Goal: Check status: Check status

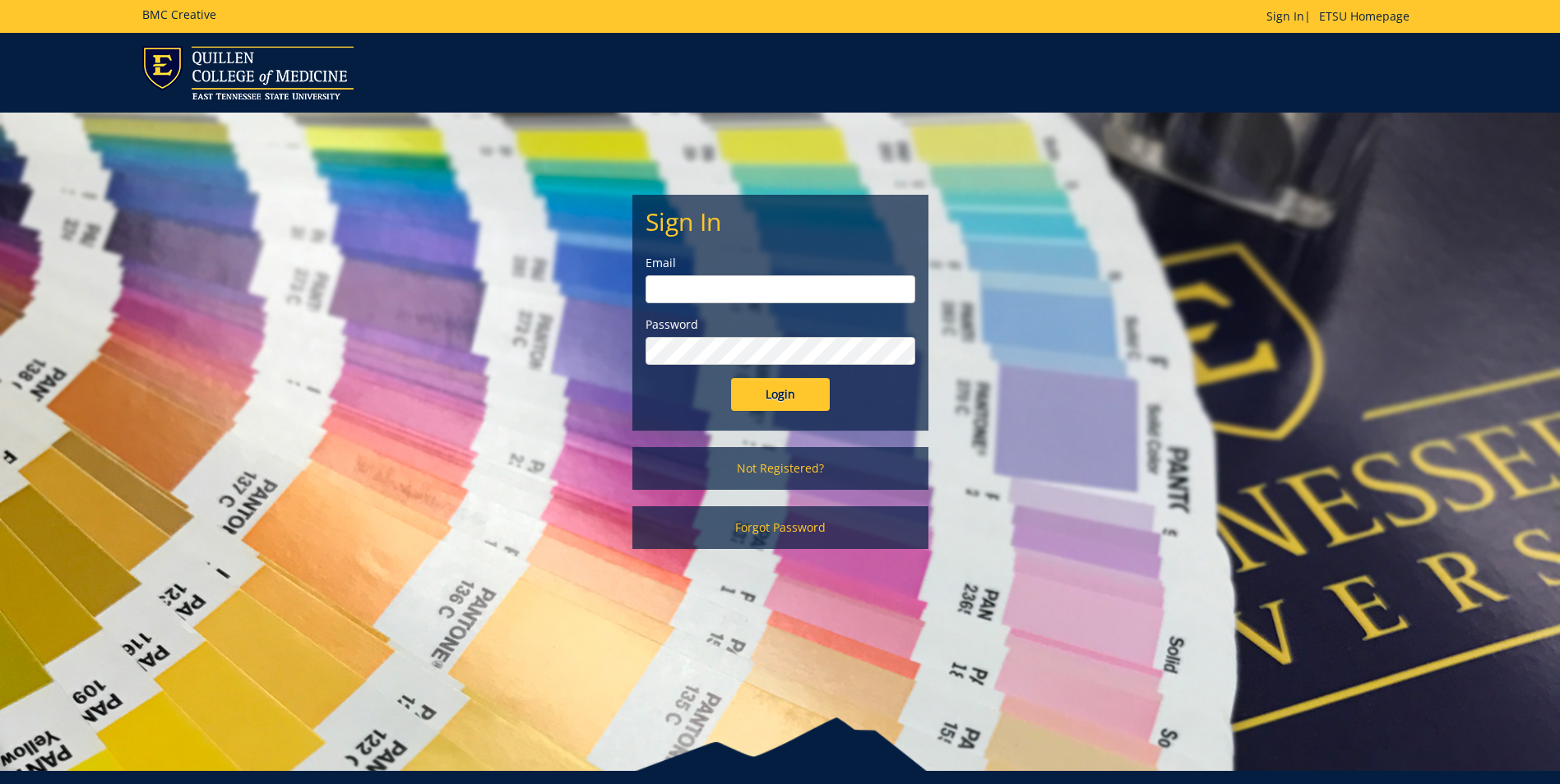
type input "[EMAIL_ADDRESS][DOMAIN_NAME]"
click at [788, 389] on input "Login" at bounding box center [781, 394] width 99 height 33
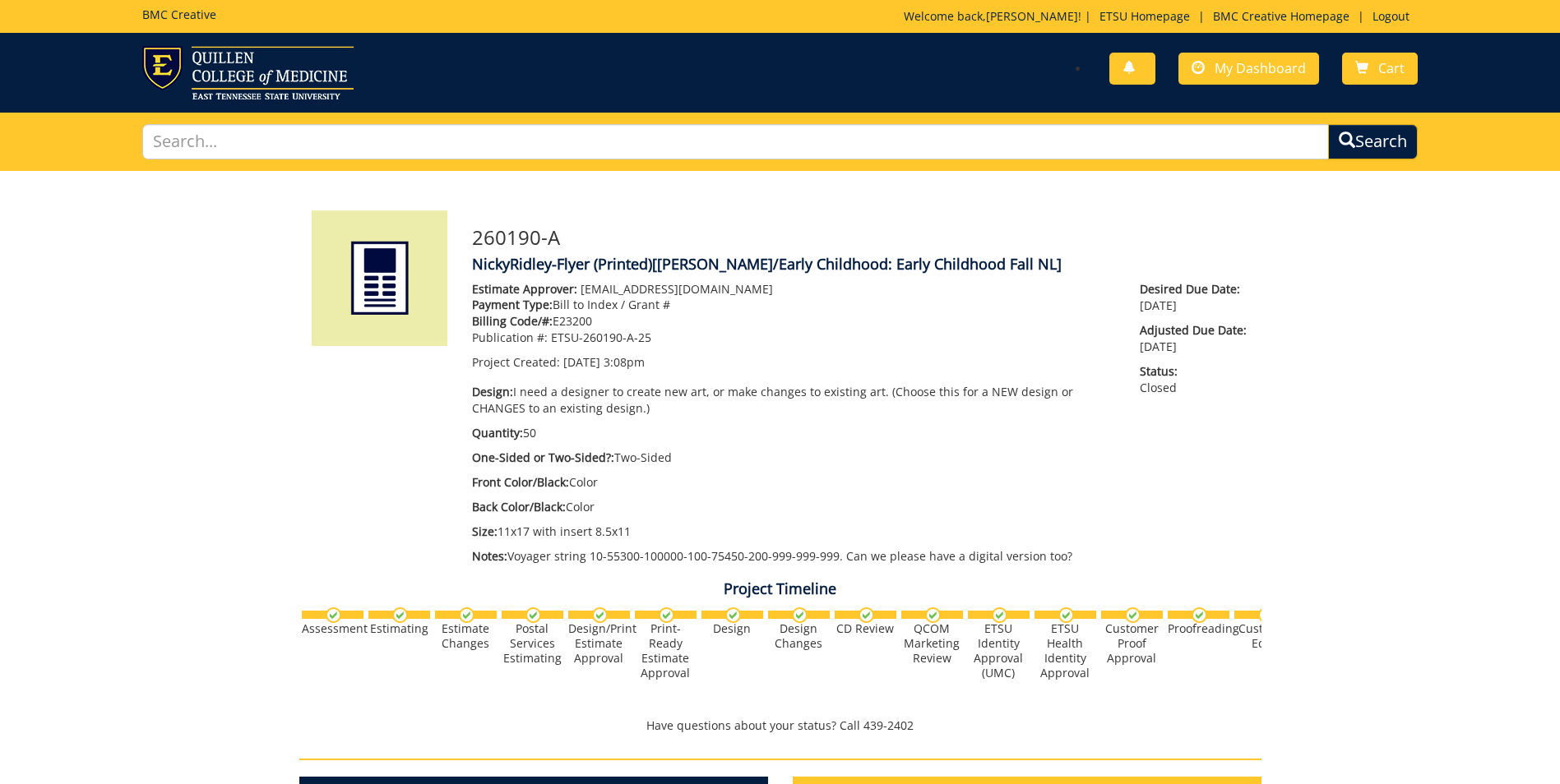
scroll to position [613, 0]
click at [949, 457] on p "One-Sided or Two-Sided?: Two-Sided" at bounding box center [794, 458] width 644 height 17
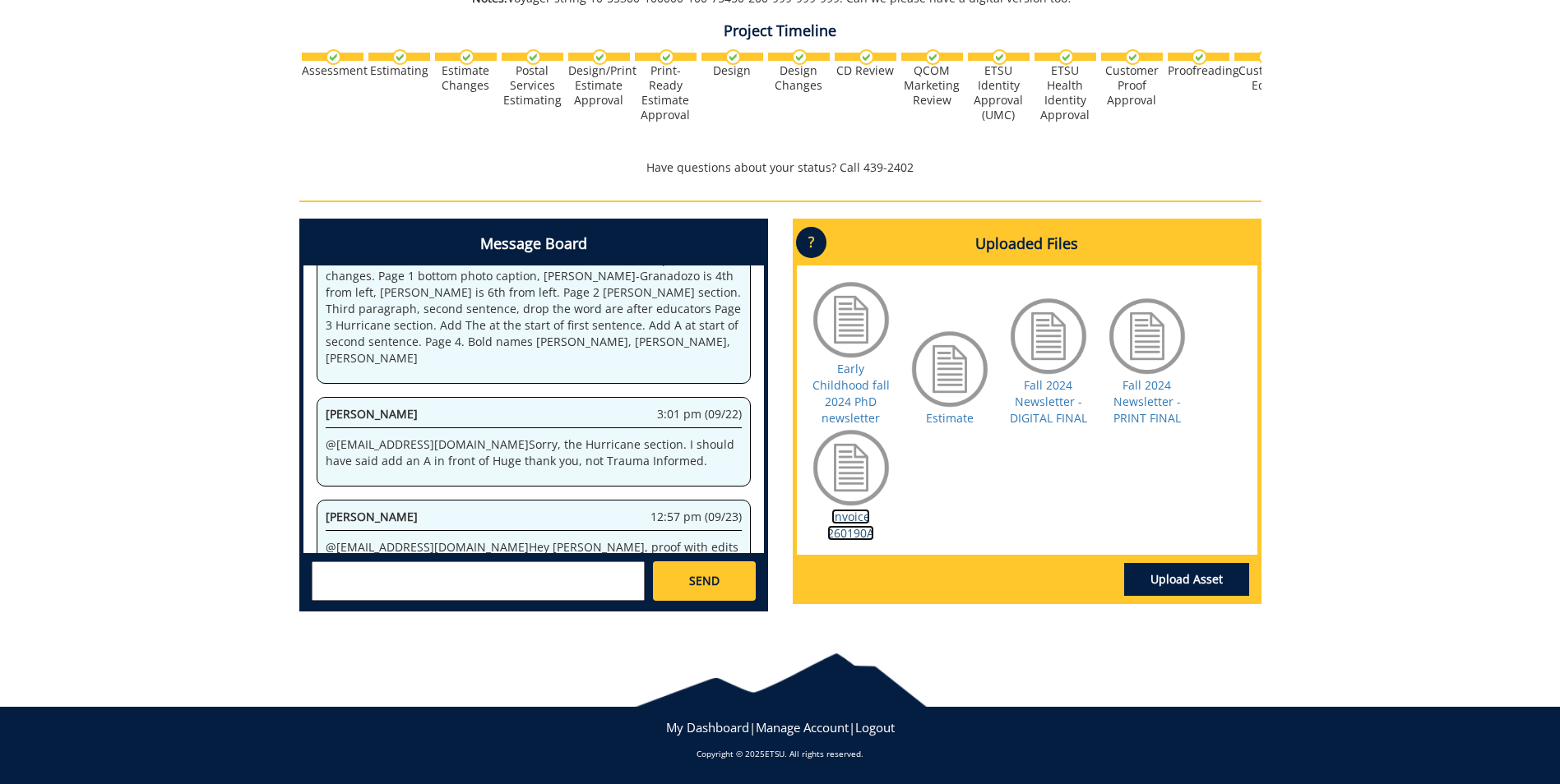
click at [841, 515] on link "Invoice 260190A" at bounding box center [851, 525] width 47 height 32
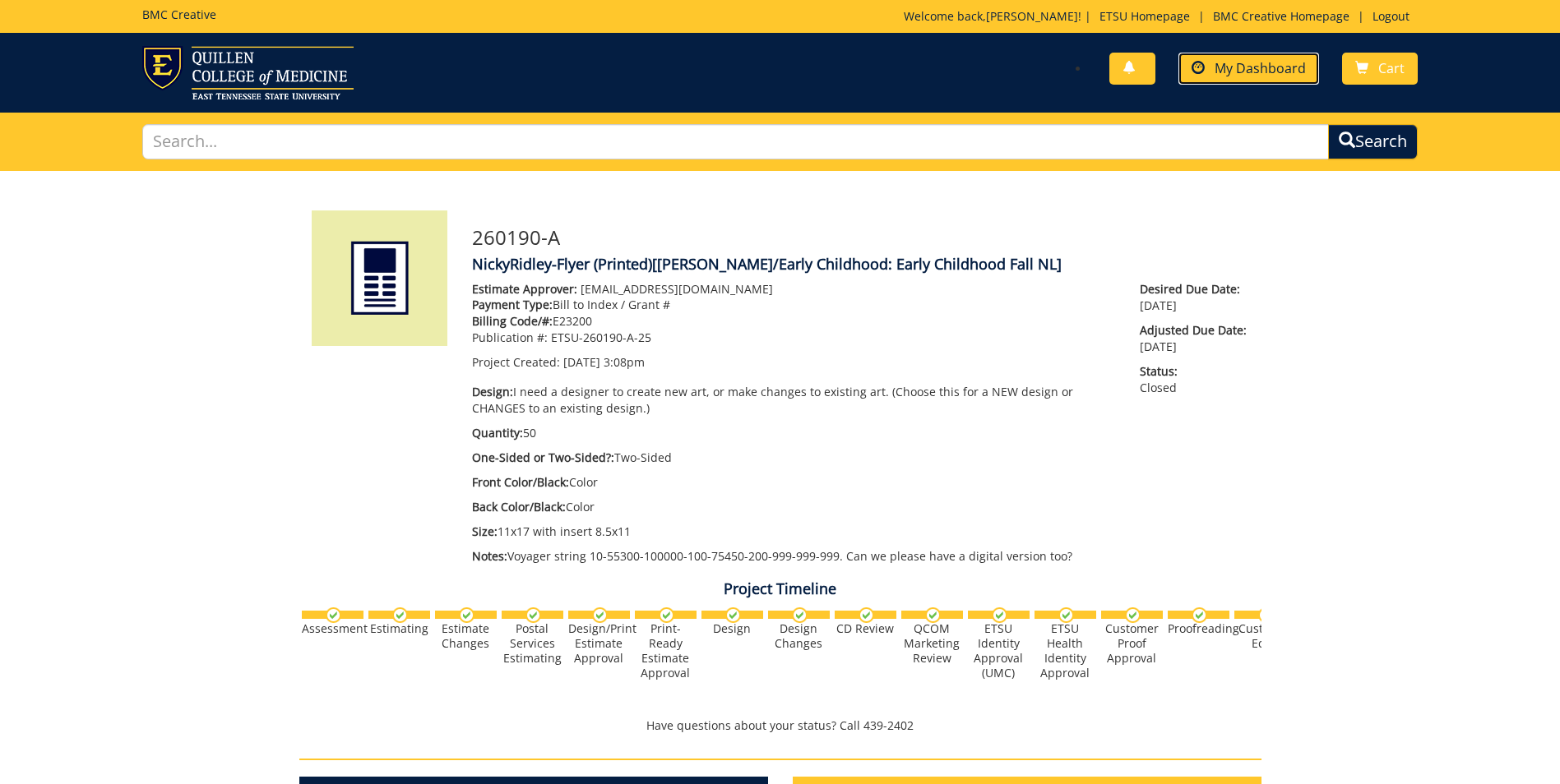
click at [1271, 59] on span "My Dashboard" at bounding box center [1260, 68] width 91 height 19
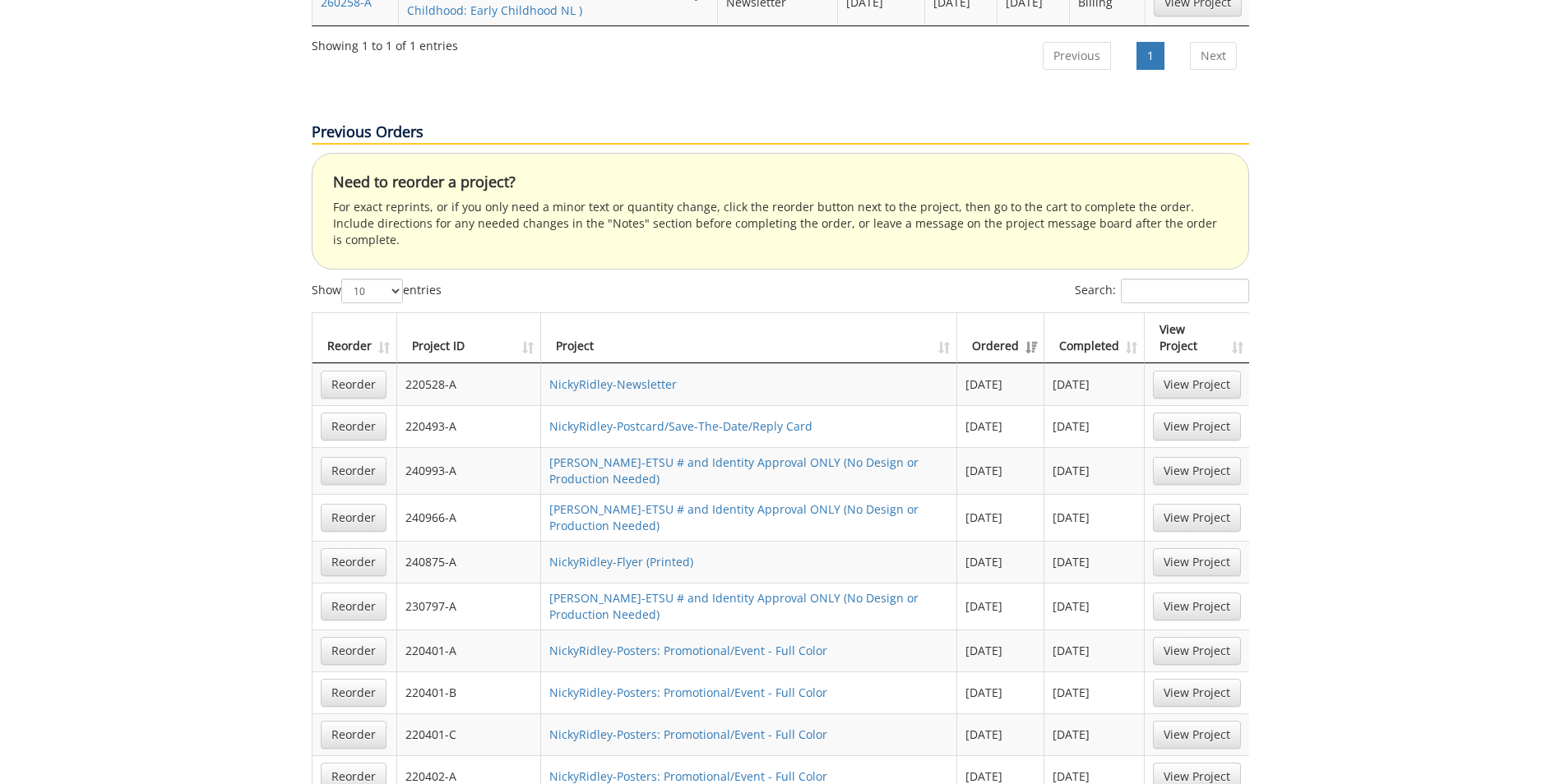
scroll to position [576, 0]
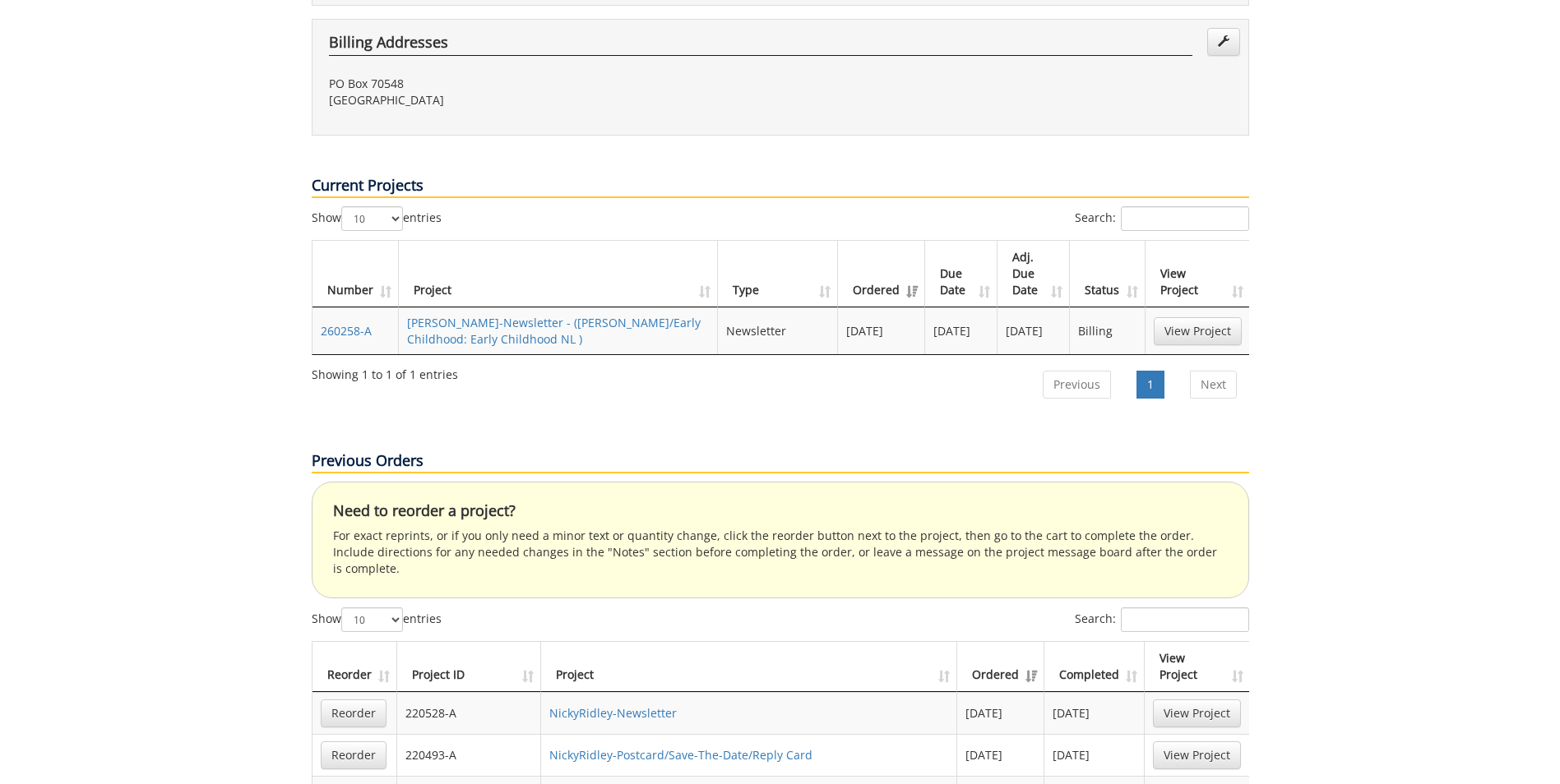
click at [433, 308] on td "NickyRidley-Newsletter - (COE/Early Childhood: Early Childhood NL )" at bounding box center [559, 331] width 320 height 47
click at [430, 315] on link "NickyRidley-Newsletter - (COE/Early Childhood: Early Childhood NL )" at bounding box center [553, 331] width 294 height 32
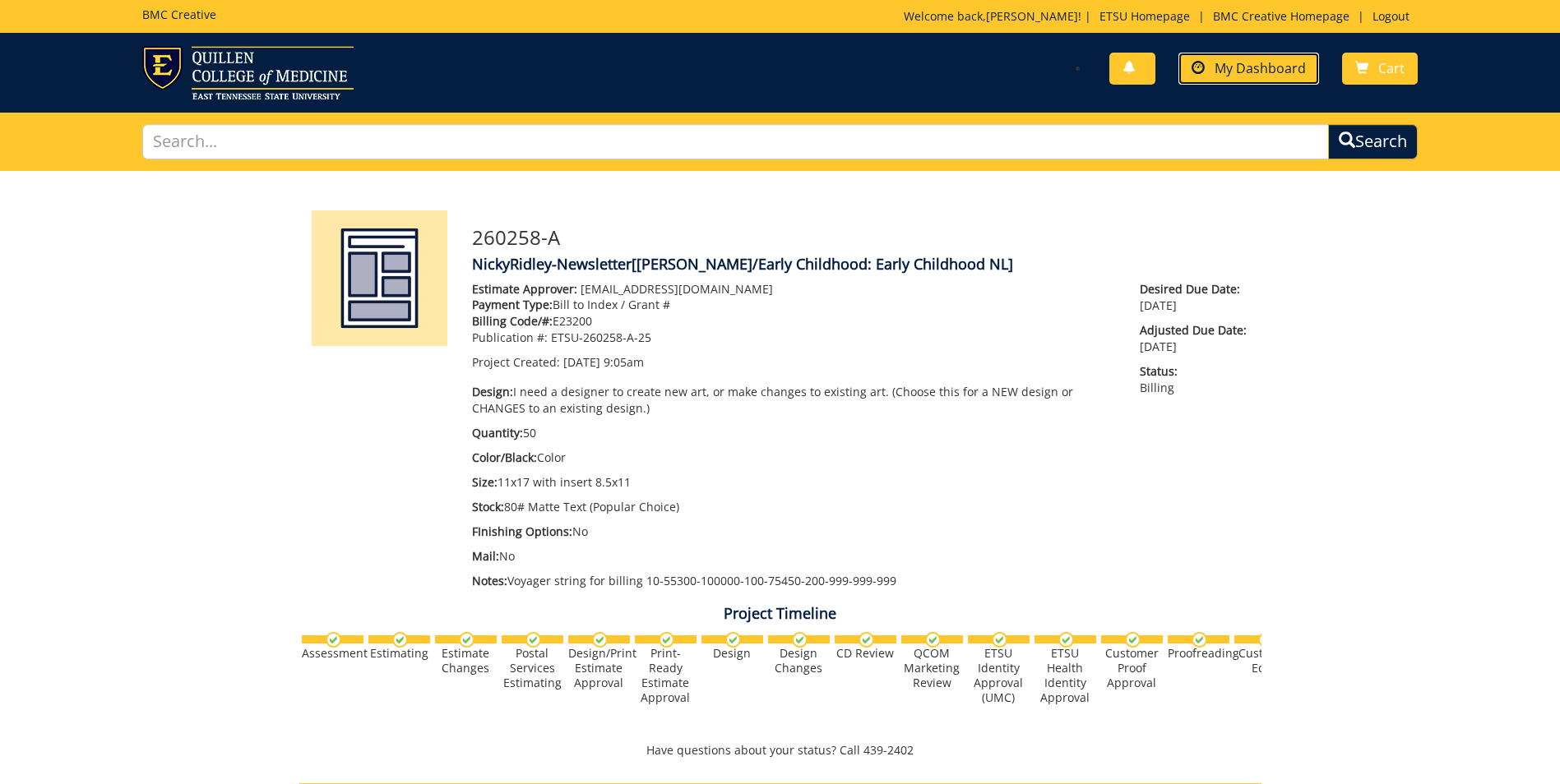
click at [1278, 66] on span "My Dashboard" at bounding box center [1260, 68] width 91 height 19
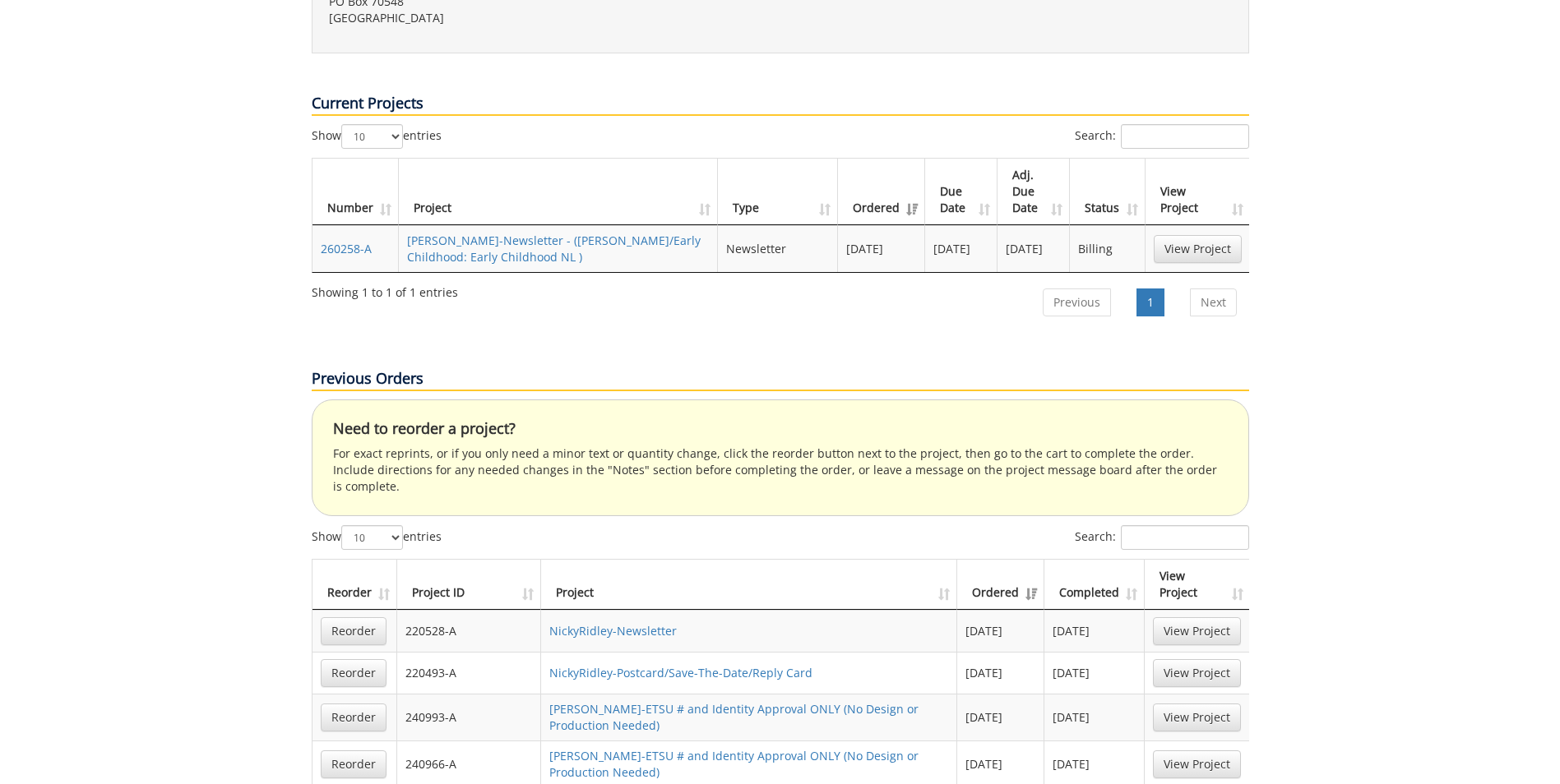
scroll to position [987, 0]
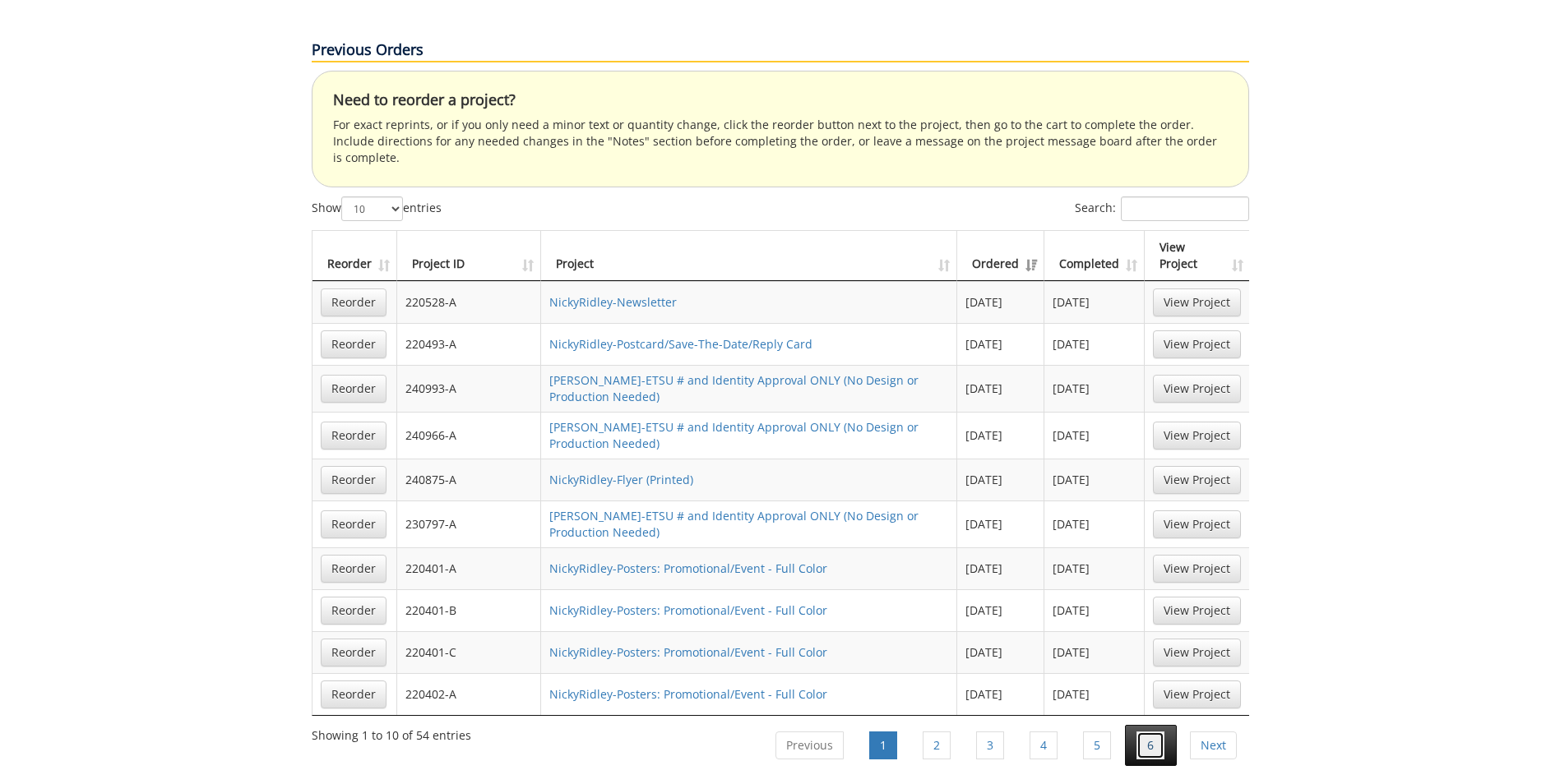
click at [1144, 732] on link "6" at bounding box center [1151, 746] width 28 height 28
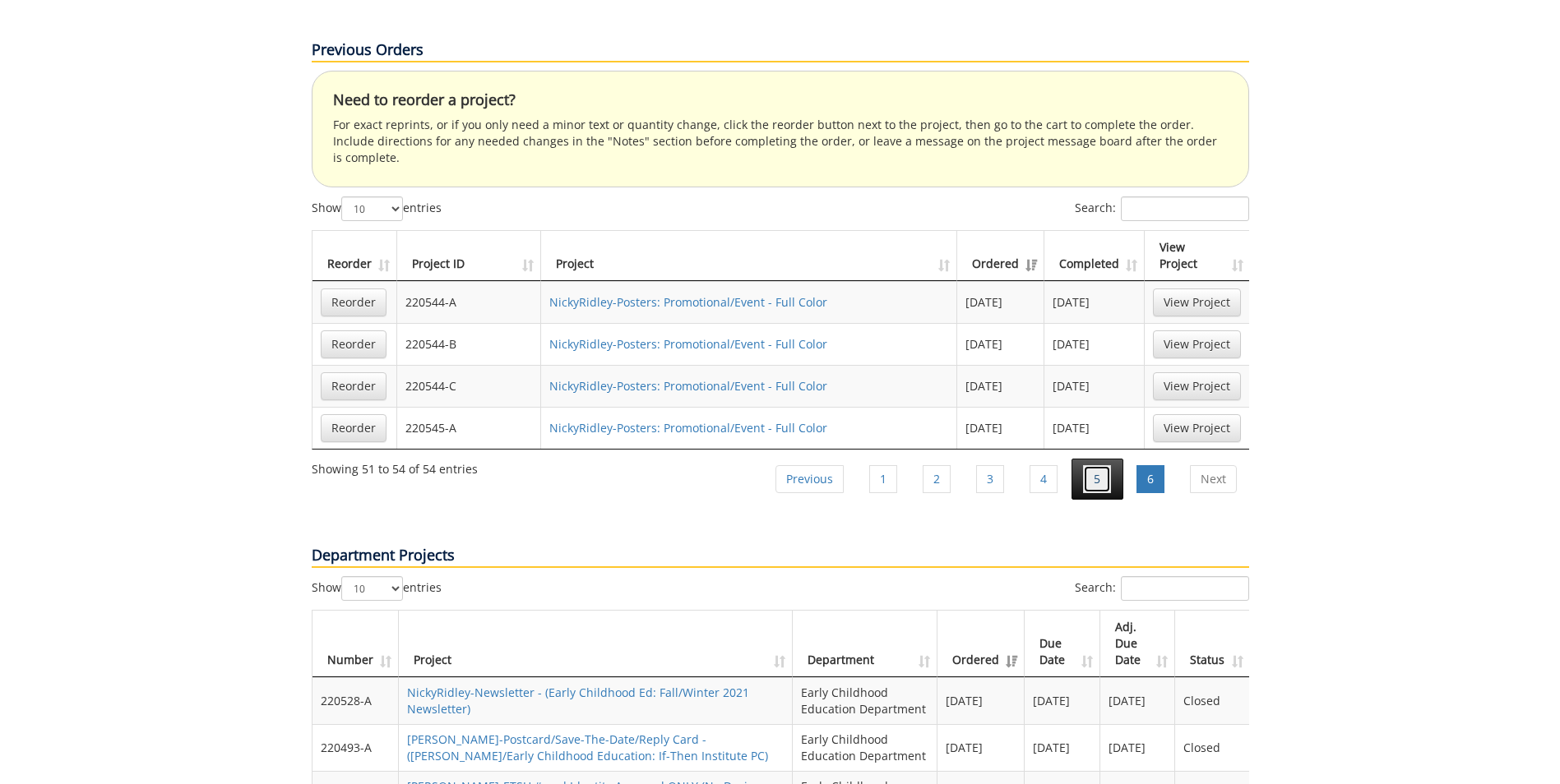
click at [1095, 466] on link "5" at bounding box center [1098, 480] width 28 height 28
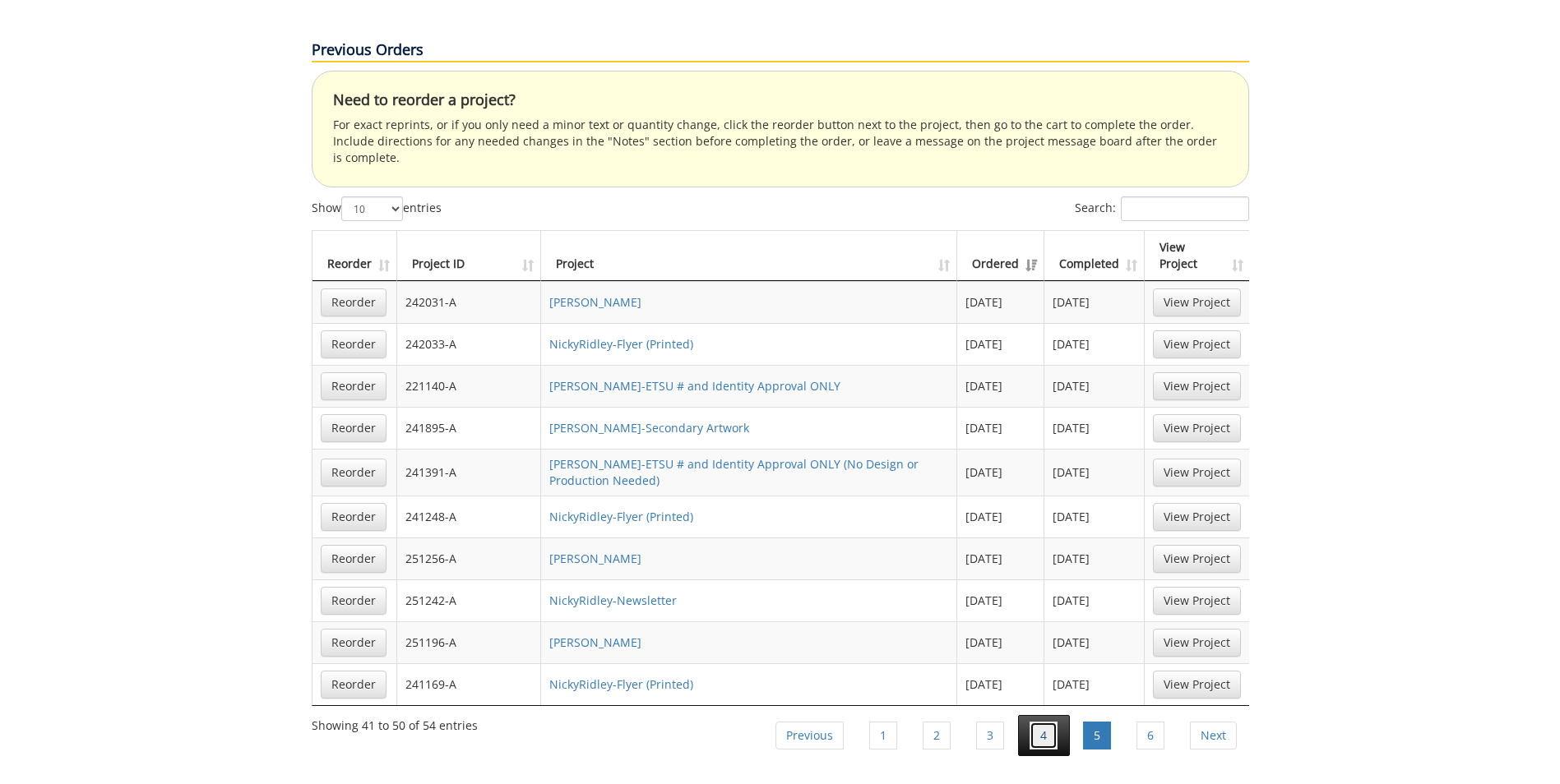
click at [1046, 721] on link "4" at bounding box center [1044, 735] width 28 height 28
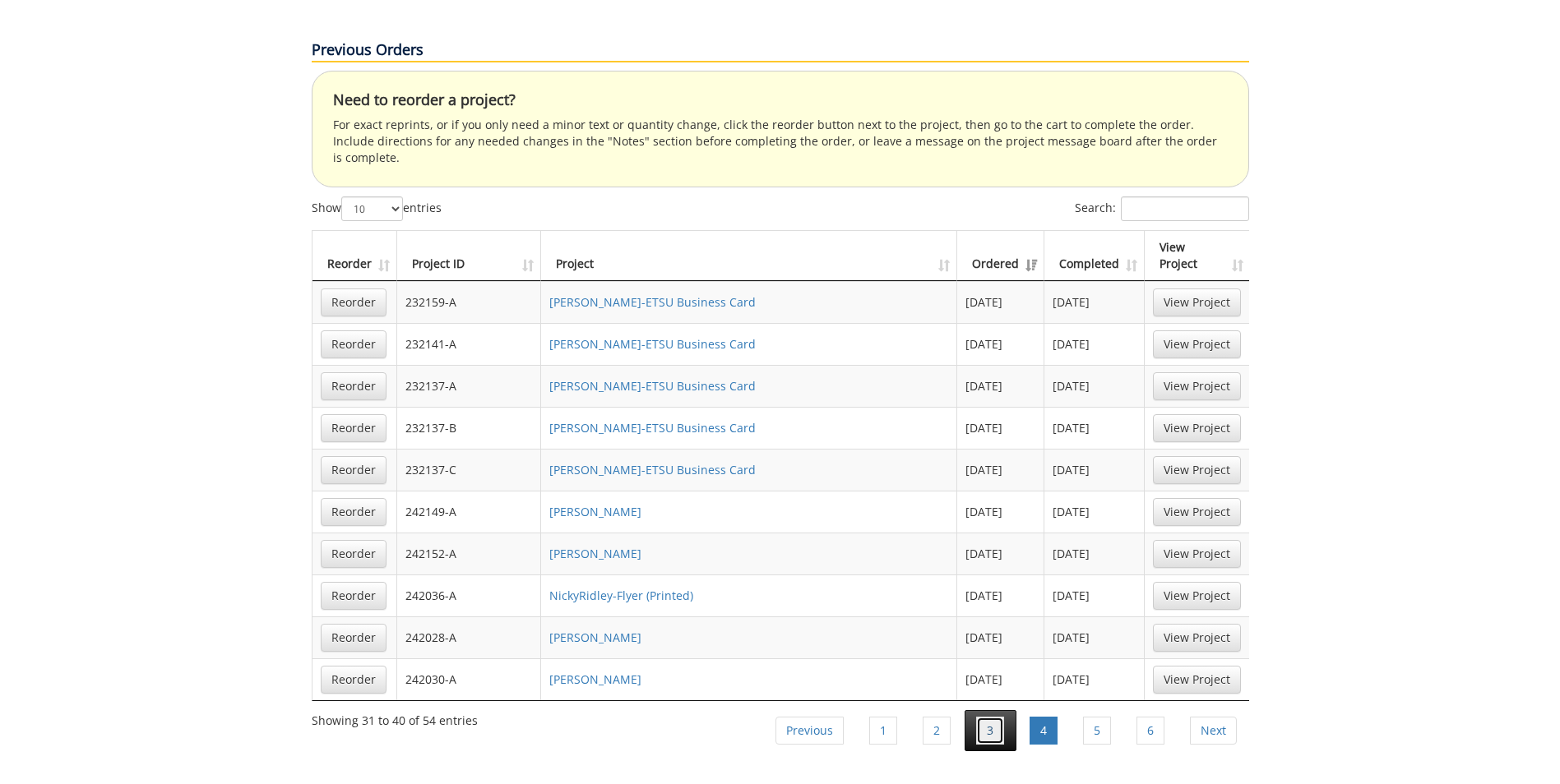
click at [985, 717] on link "3" at bounding box center [991, 731] width 28 height 28
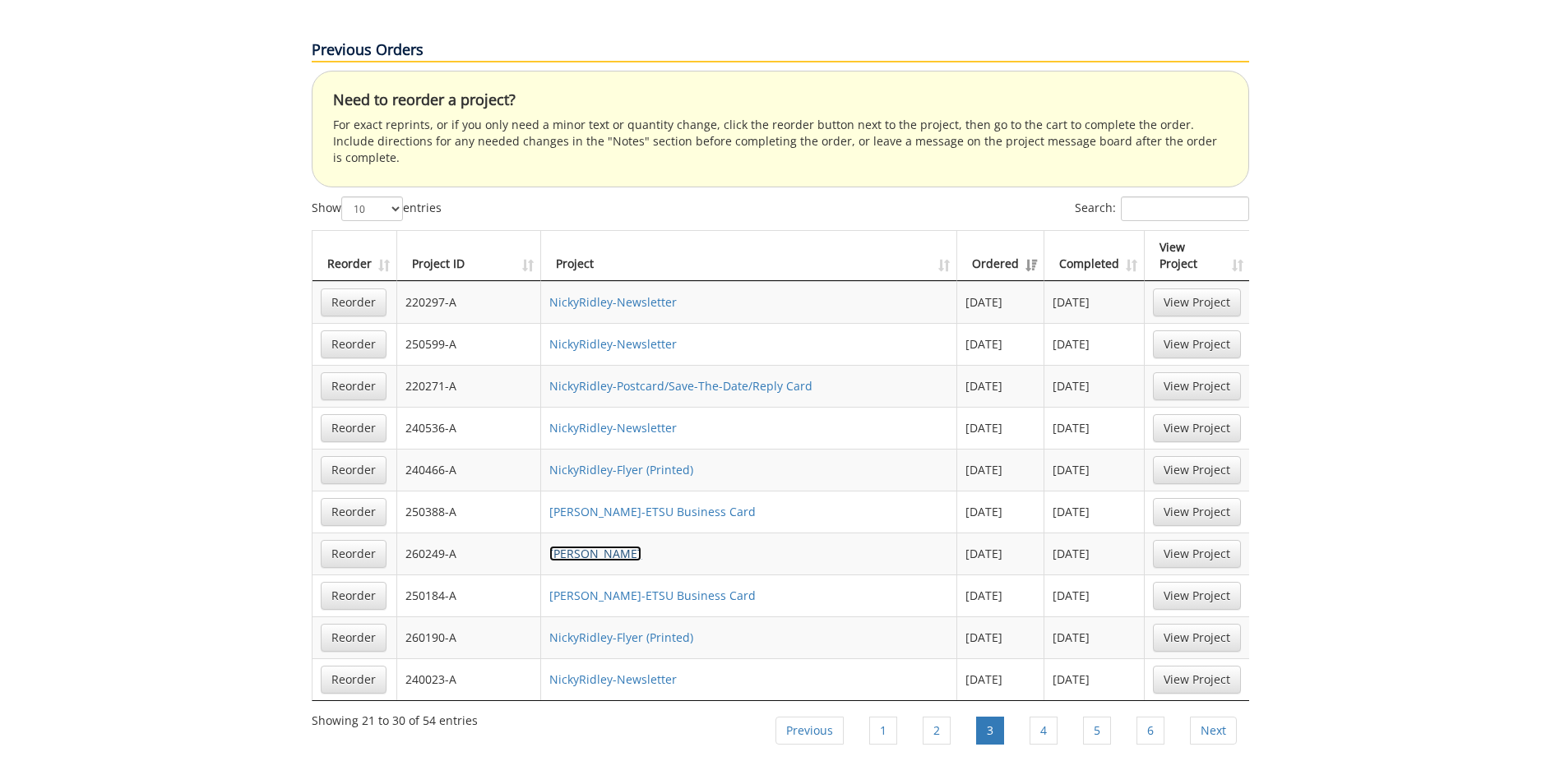
click at [626, 546] on link "[PERSON_NAME]" at bounding box center [596, 554] width 92 height 16
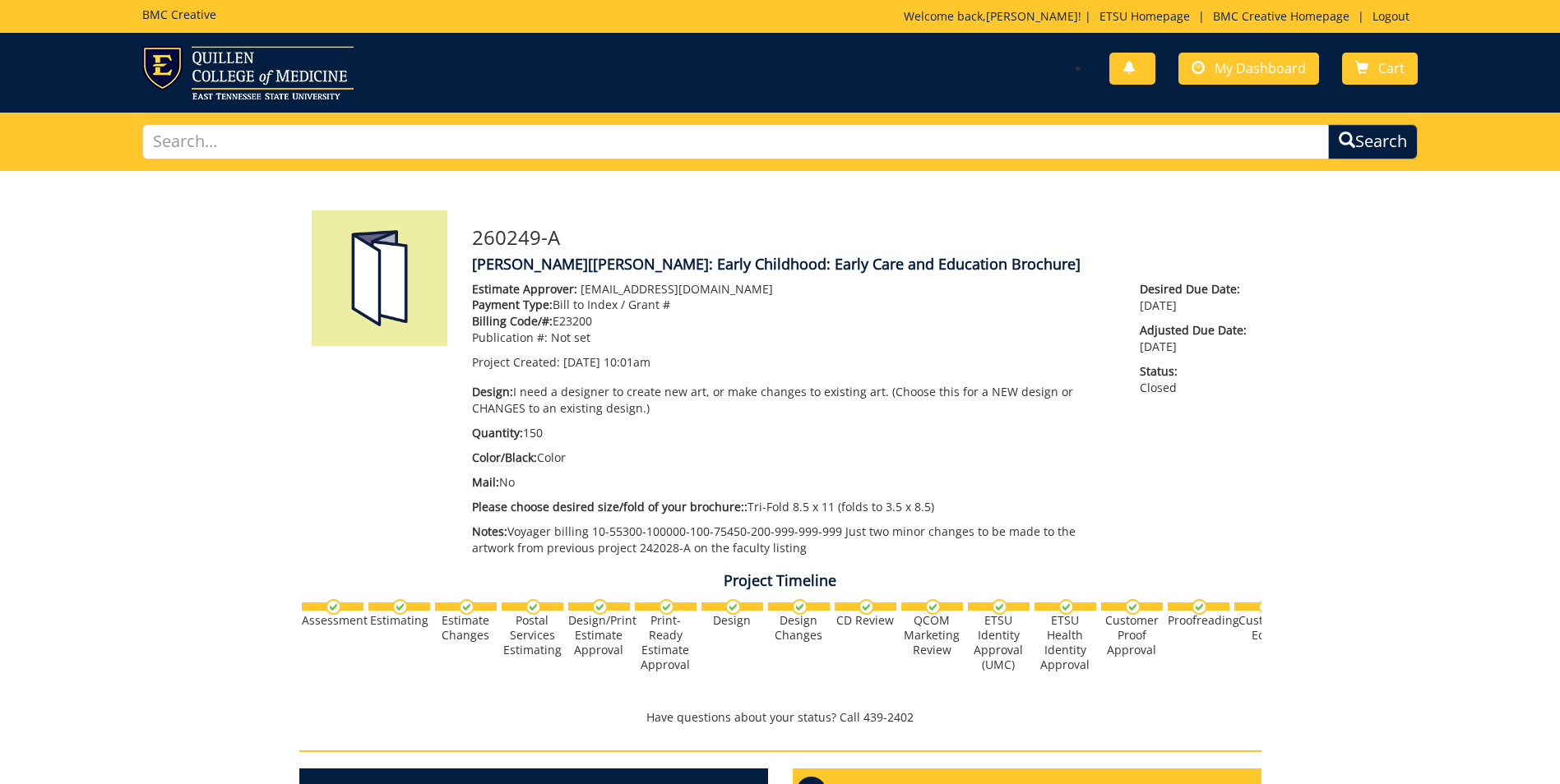
scroll to position [550, 0]
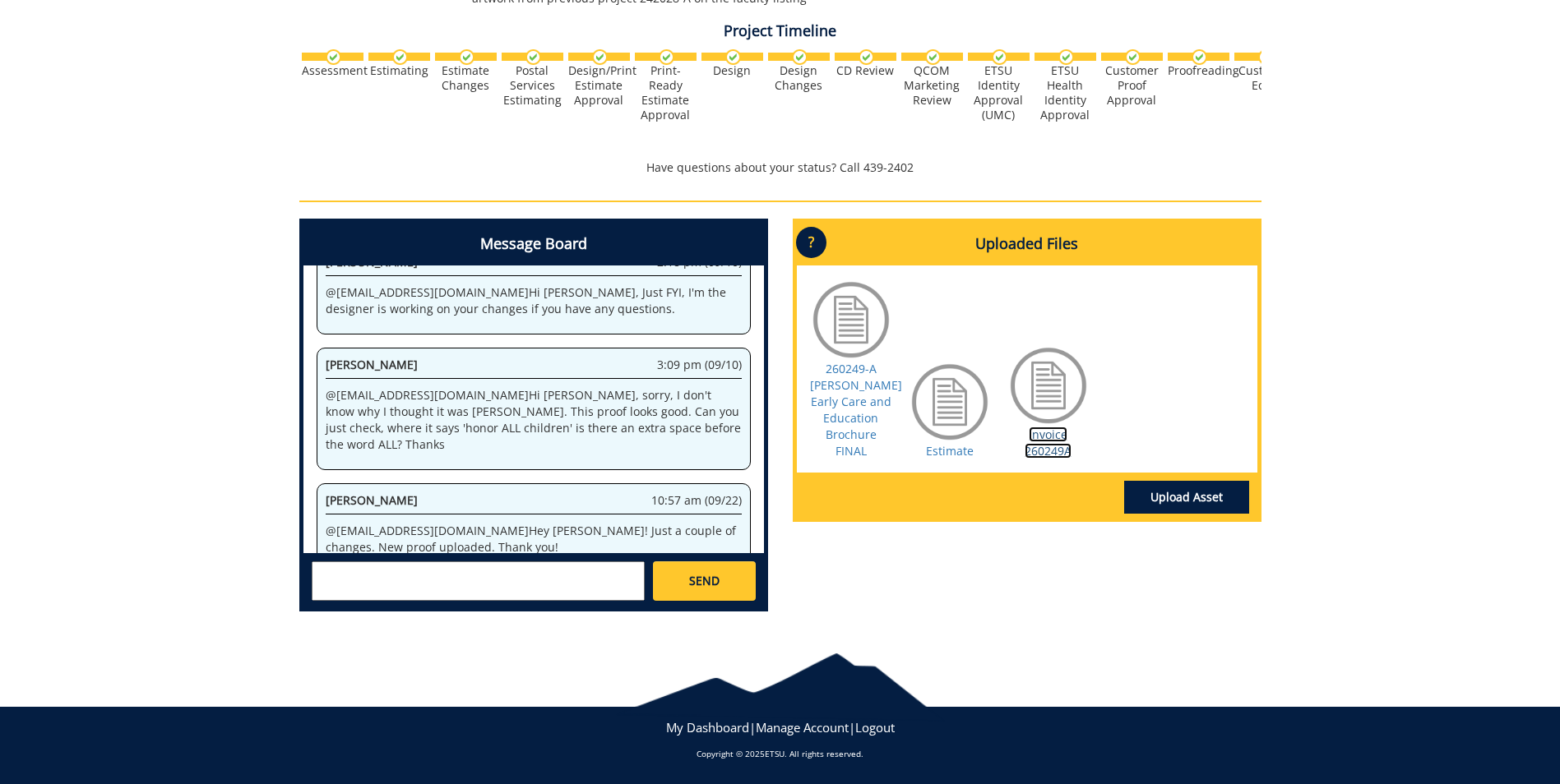
click at [1042, 427] on link "Invoice 260249A" at bounding box center [1048, 443] width 47 height 32
click at [1122, 601] on div "Message Board System 10:01 am (08/08) Welcome to the Project Messenger. All mes…" at bounding box center [780, 422] width 987 height 407
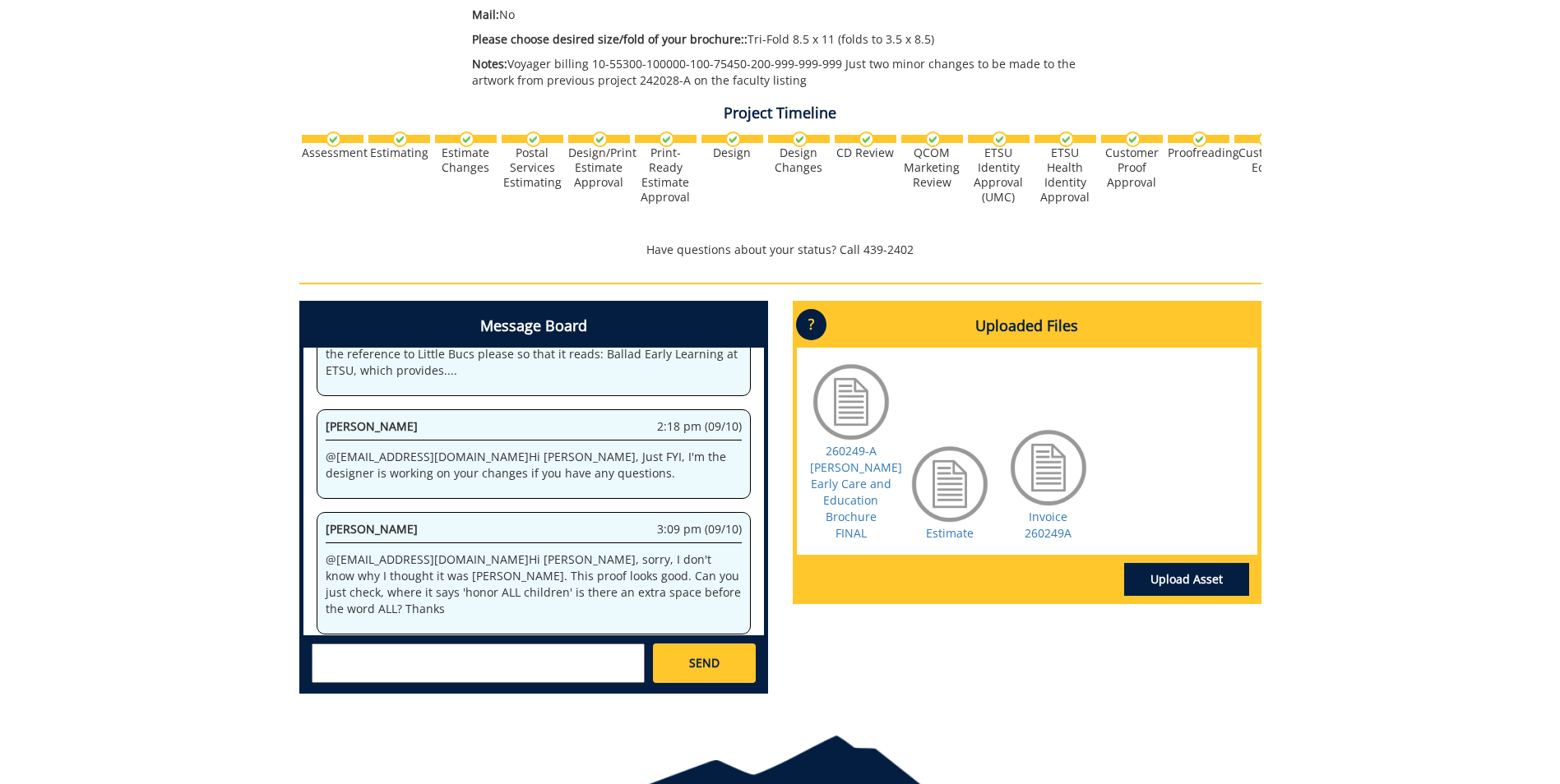
scroll to position [728, 0]
